Goal: Check status: Check status

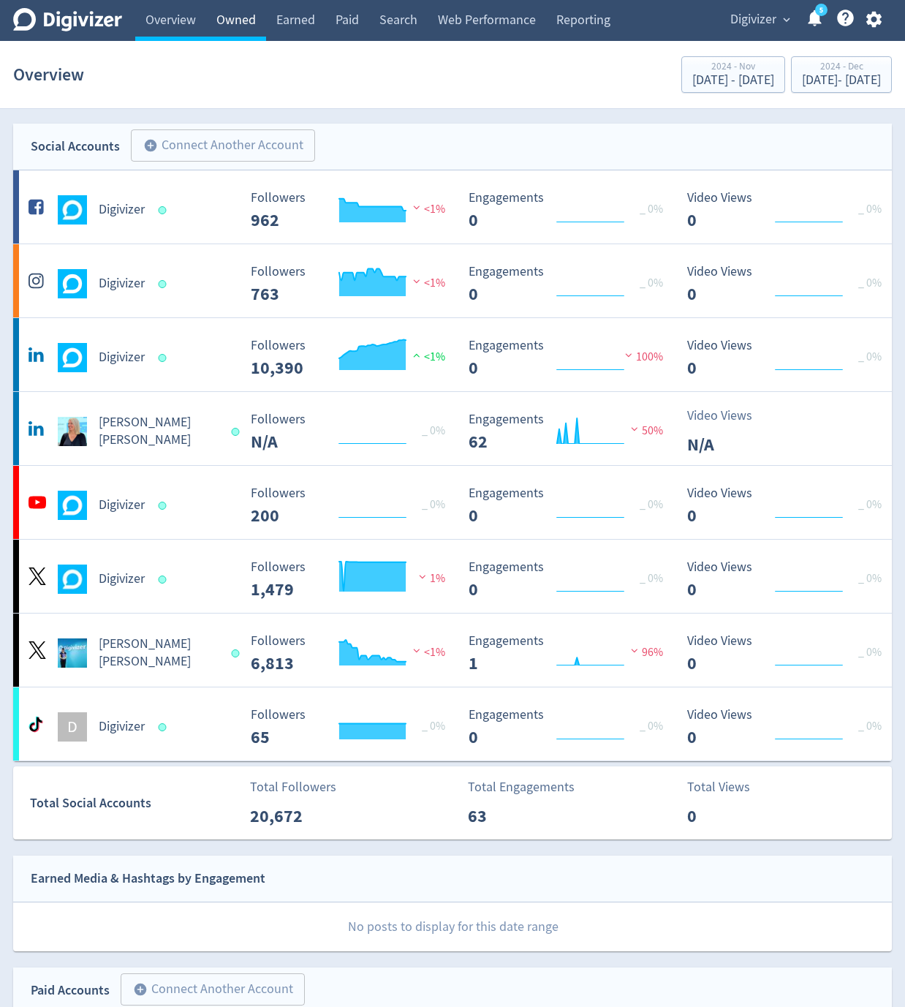
click at [232, 11] on link "Owned" at bounding box center [236, 20] width 60 height 41
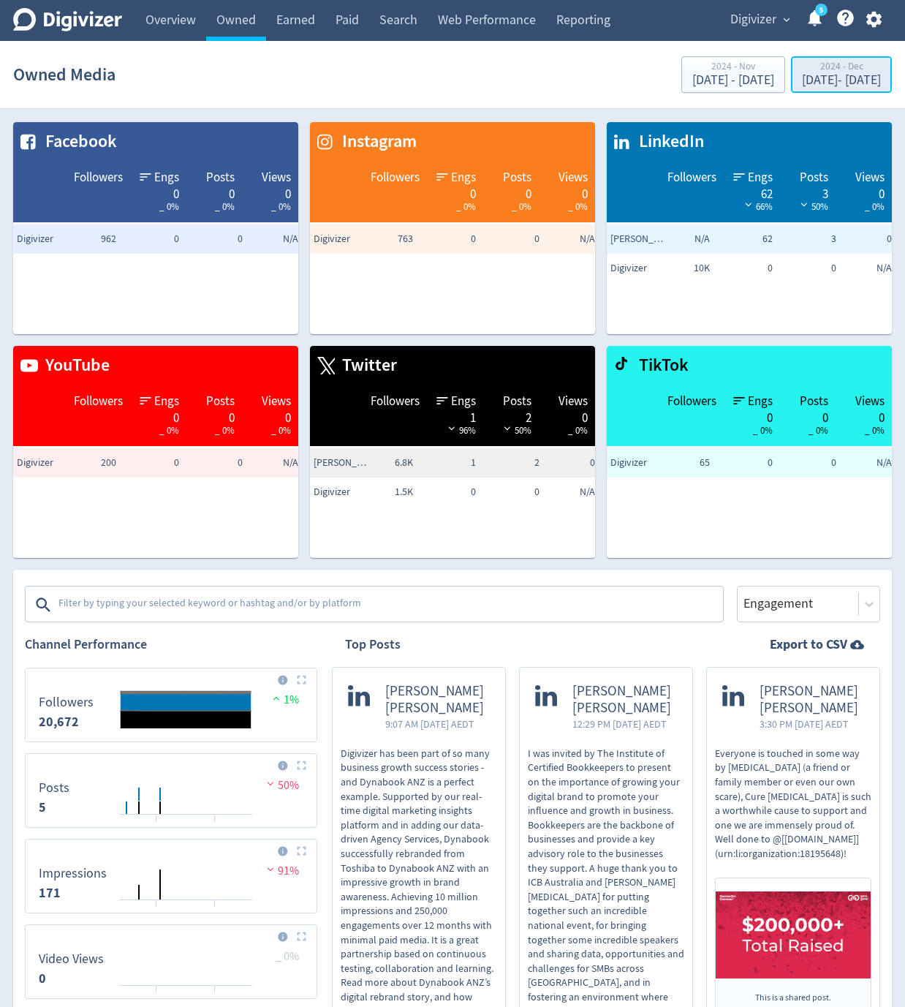
click at [802, 84] on div "[DATE] - [DATE]" at bounding box center [841, 80] width 79 height 13
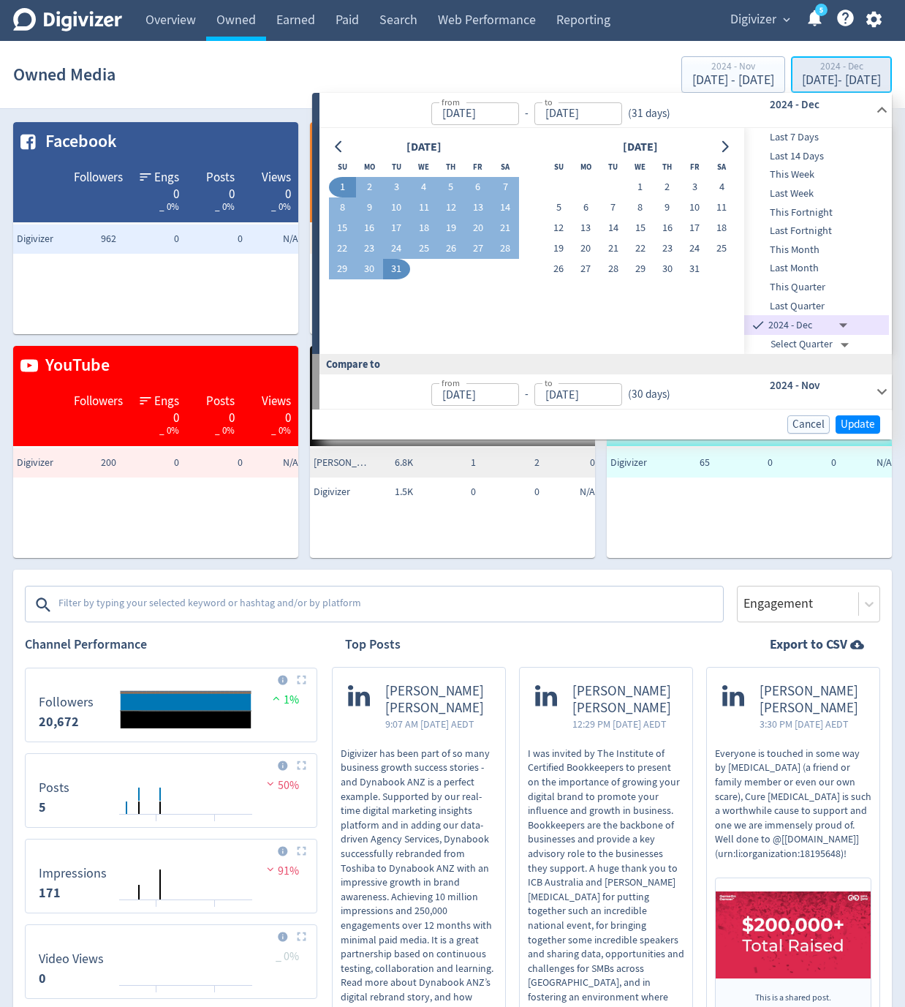
type input "[DATE]"
click at [720, 152] on icon "Go to next month" at bounding box center [725, 147] width 12 height 12
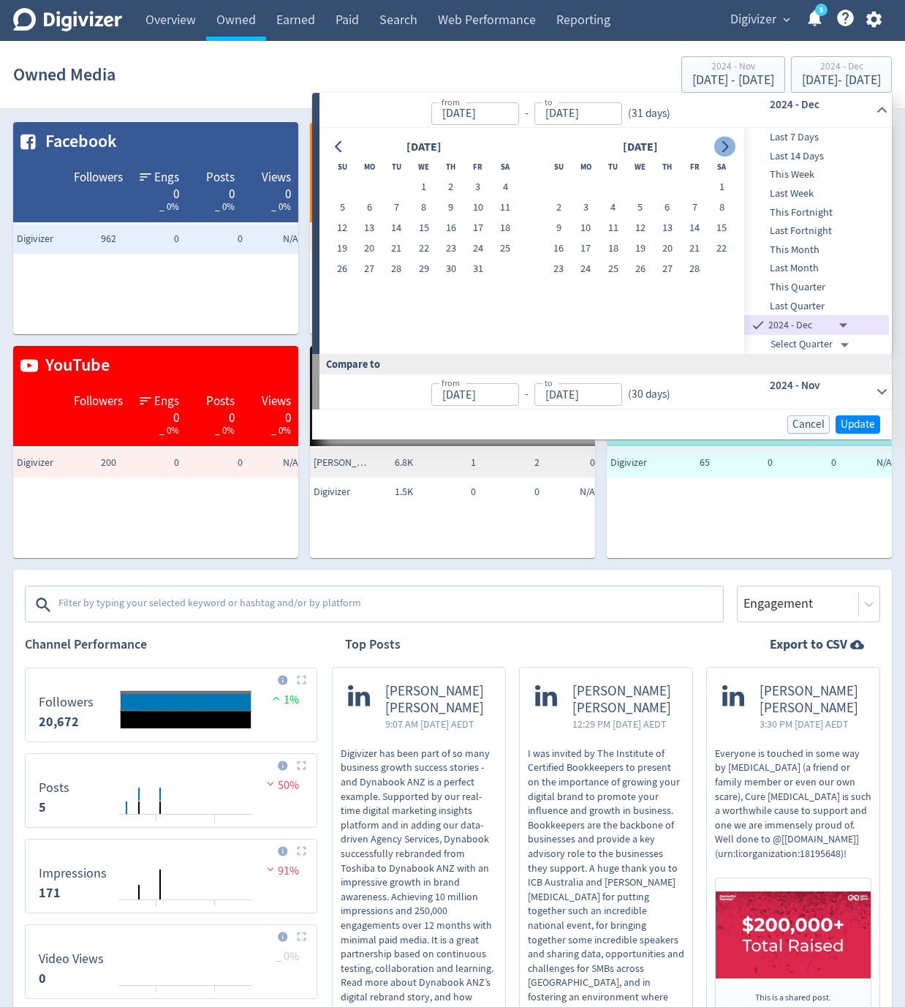
click at [720, 152] on icon "Go to next month" at bounding box center [725, 147] width 12 height 12
click at [722, 145] on icon "Go to next month" at bounding box center [725, 147] width 12 height 12
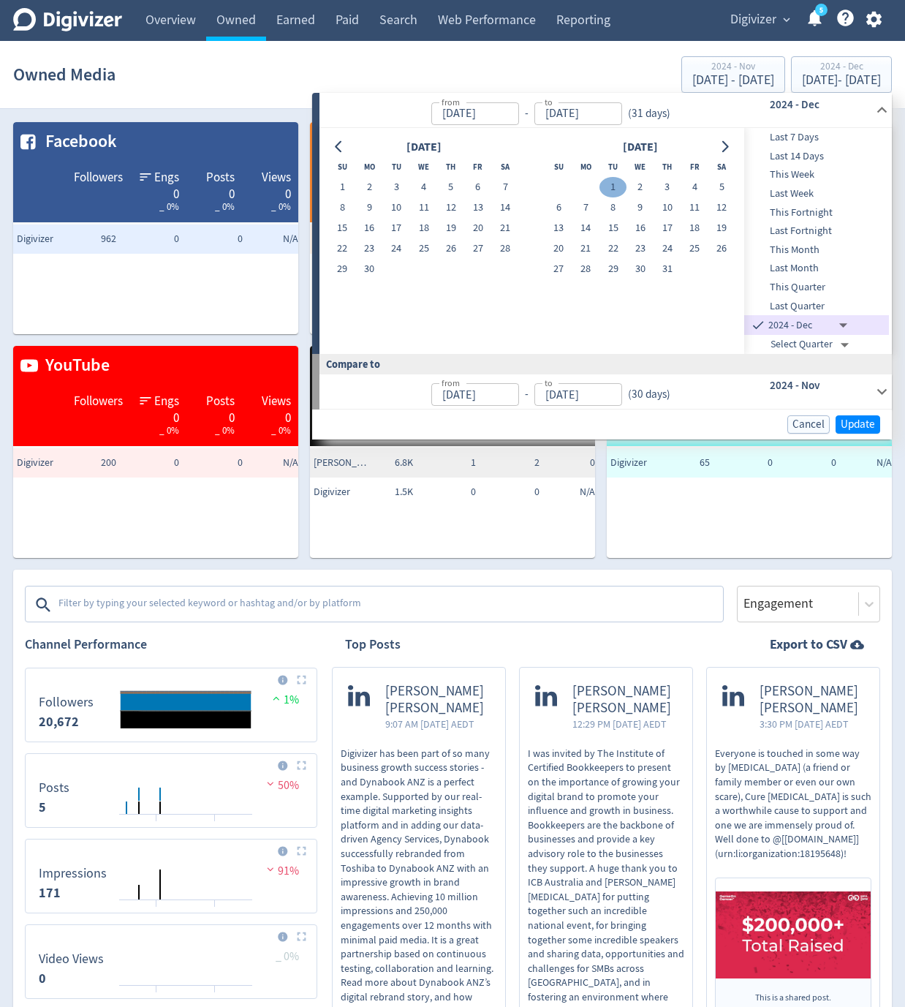
click at [610, 190] on button "1" at bounding box center [612, 187] width 27 height 20
type input "Select Month"
type input "[DATE]"
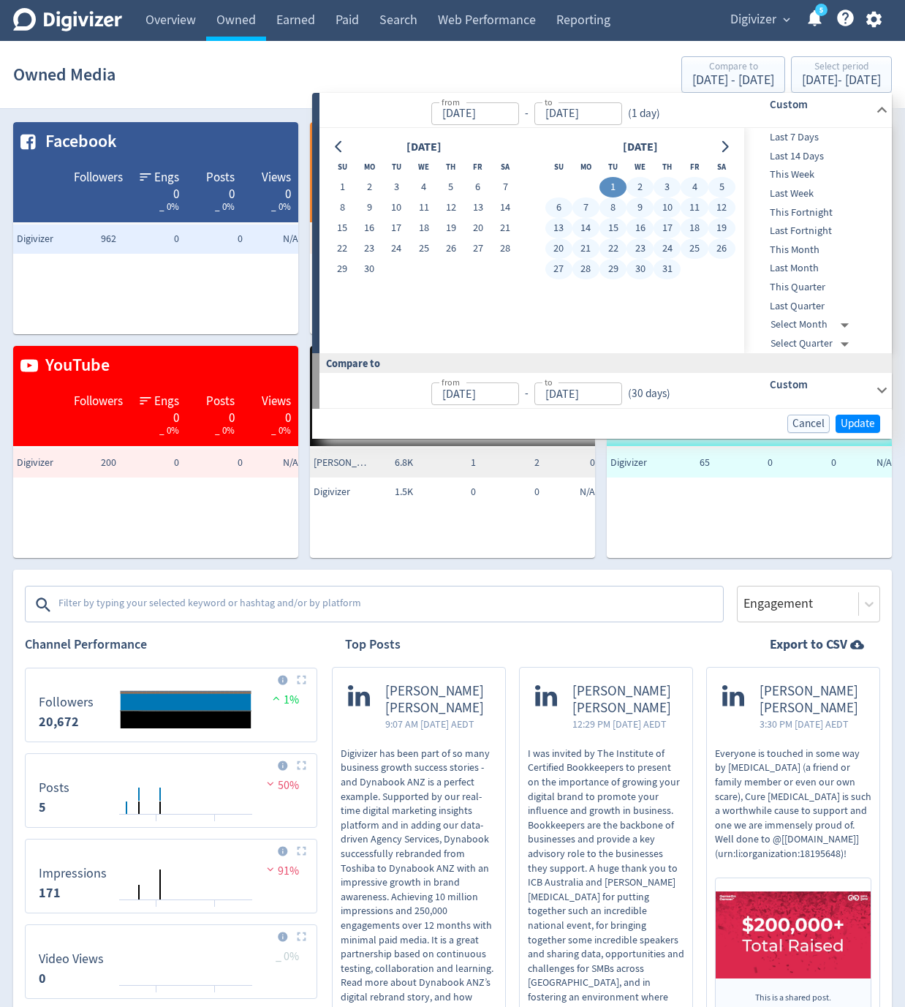
click at [665, 265] on button "31" at bounding box center [667, 269] width 27 height 20
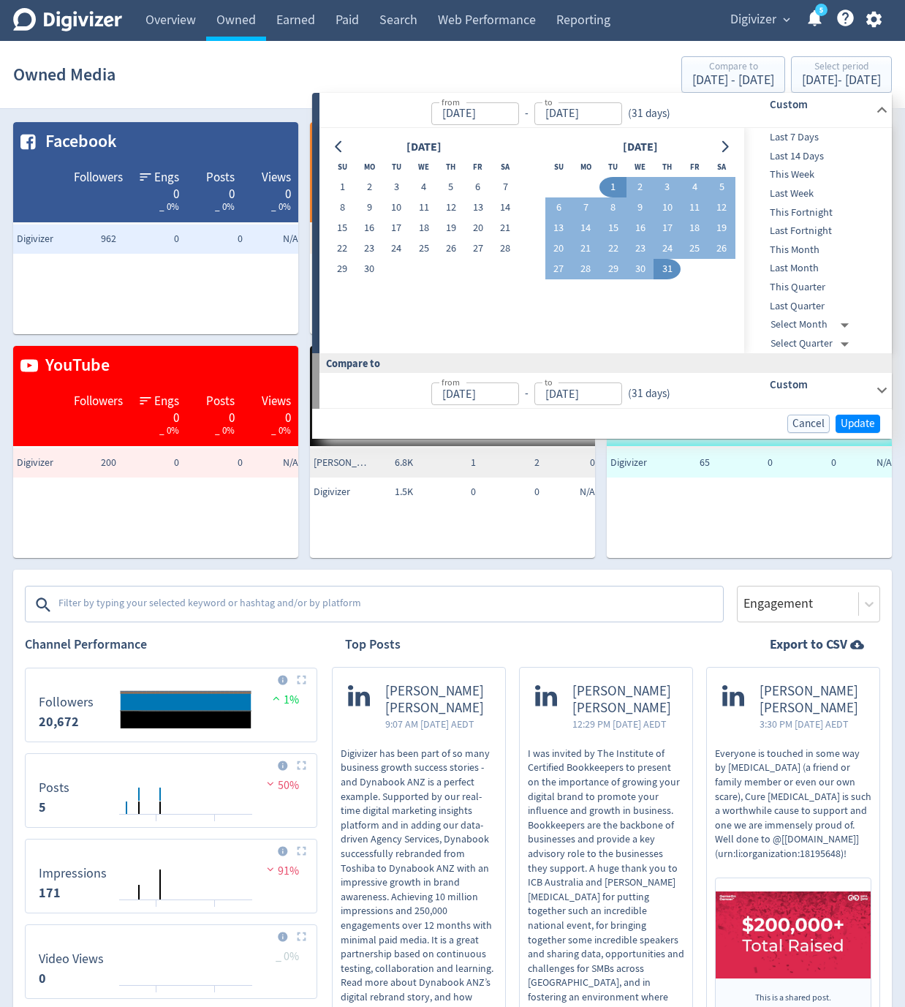
type input "[DATE]"
click at [869, 421] on span "Update" at bounding box center [858, 423] width 34 height 11
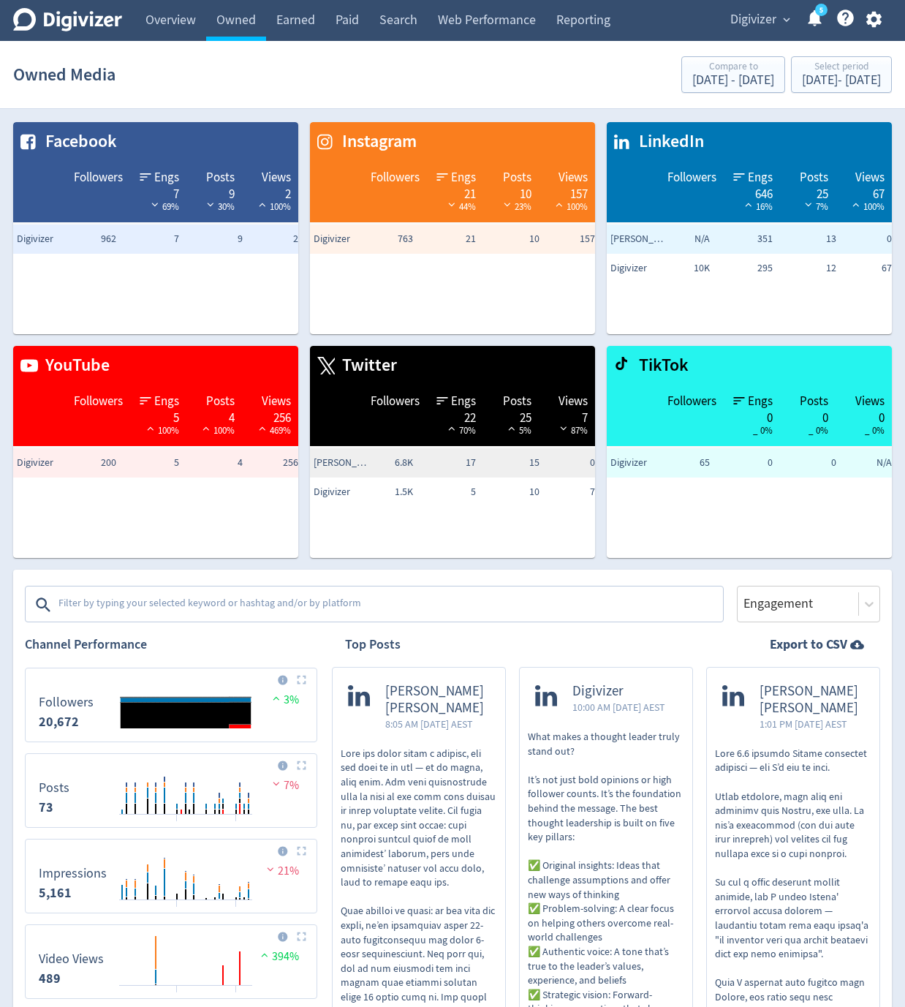
scroll to position [175, 0]
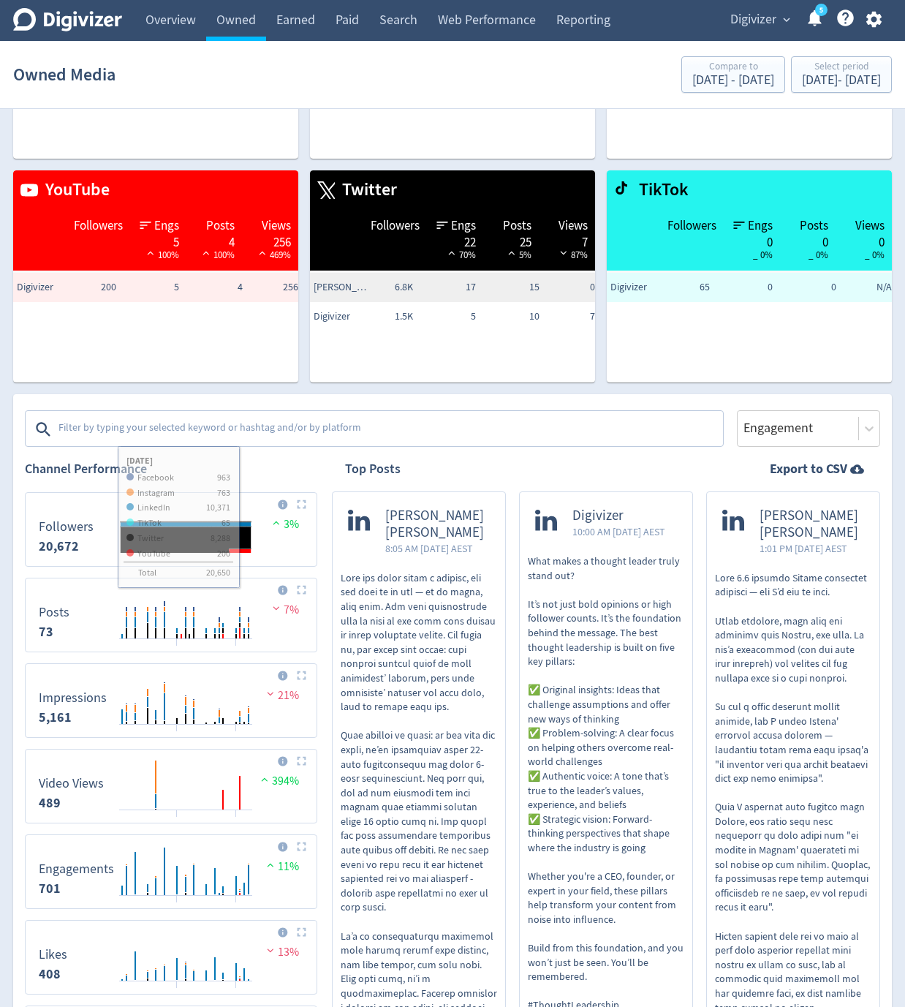
click at [162, 429] on textarea at bounding box center [389, 429] width 665 height 29
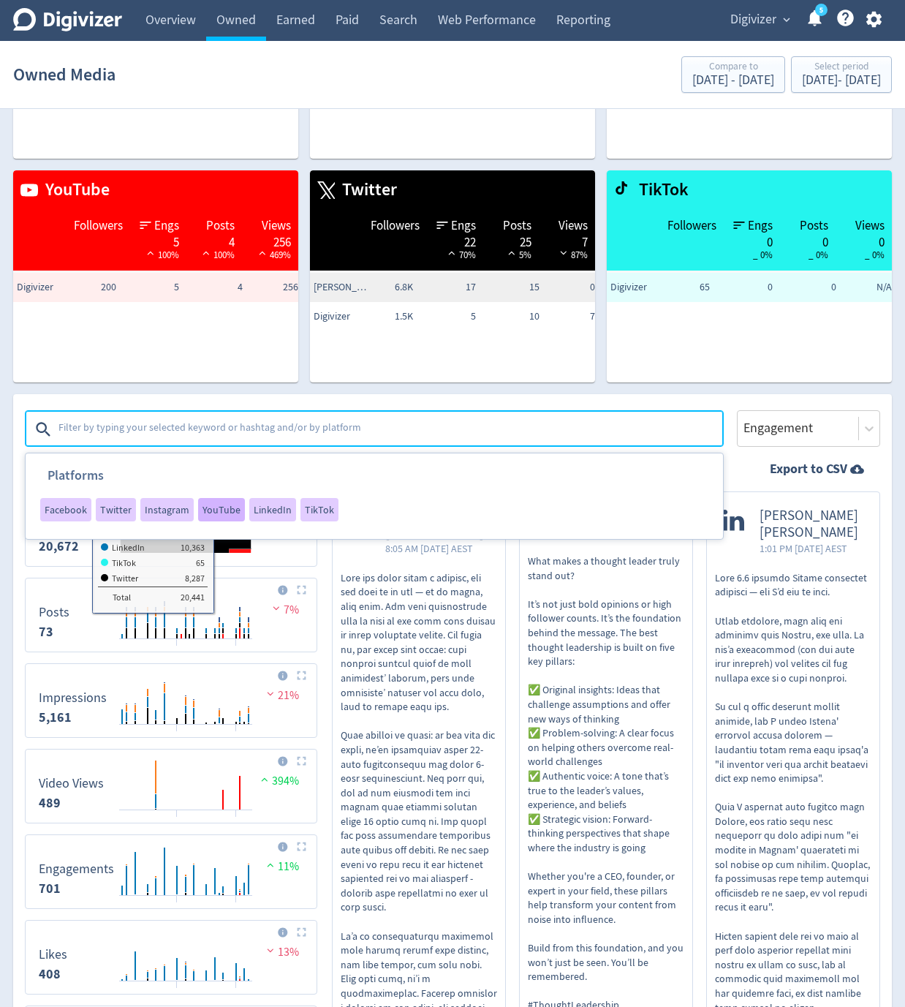
click at [222, 514] on span "YouTube" at bounding box center [222, 509] width 38 height 10
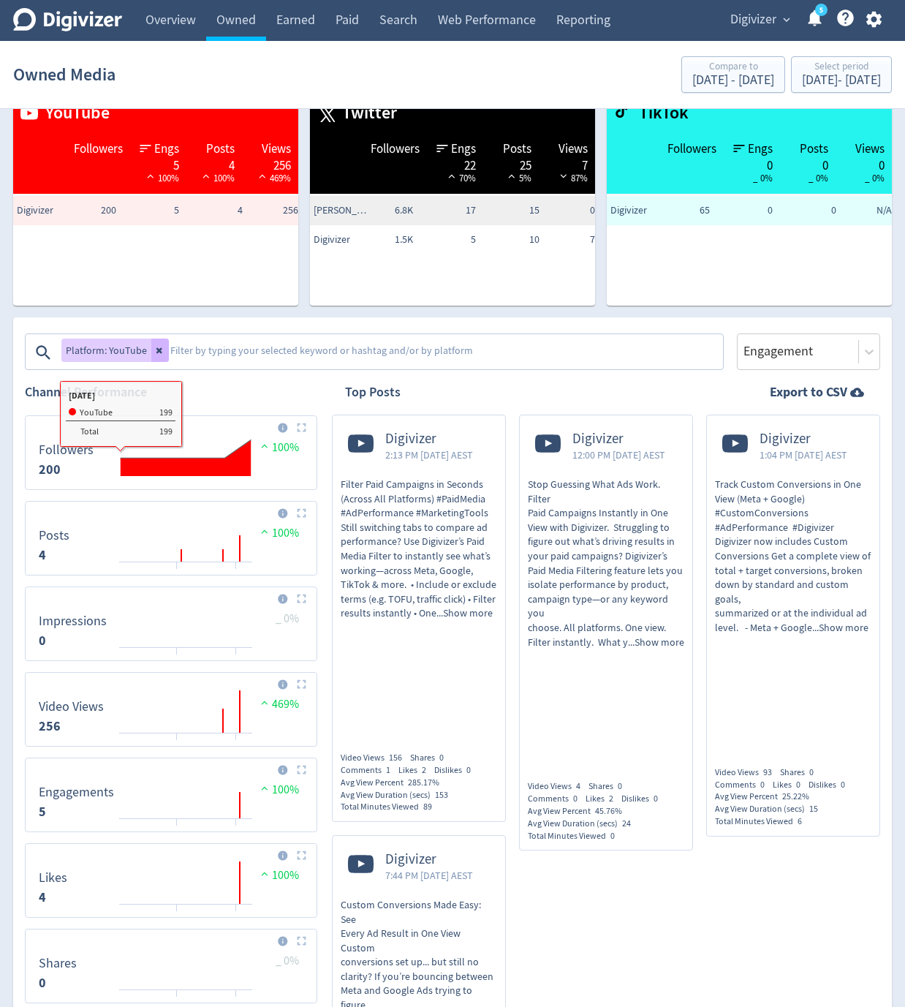
scroll to position [351, 0]
